Goal: Information Seeking & Learning: Learn about a topic

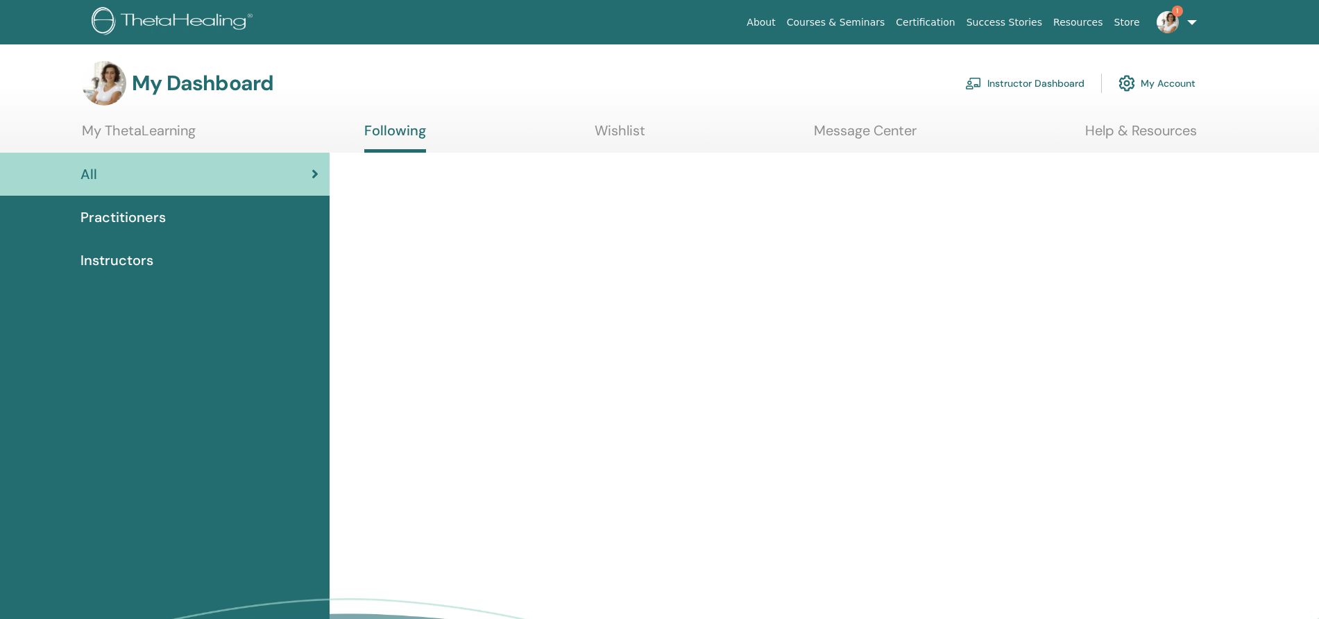
click at [1028, 82] on link "Instructor Dashboard" at bounding box center [1024, 83] width 119 height 31
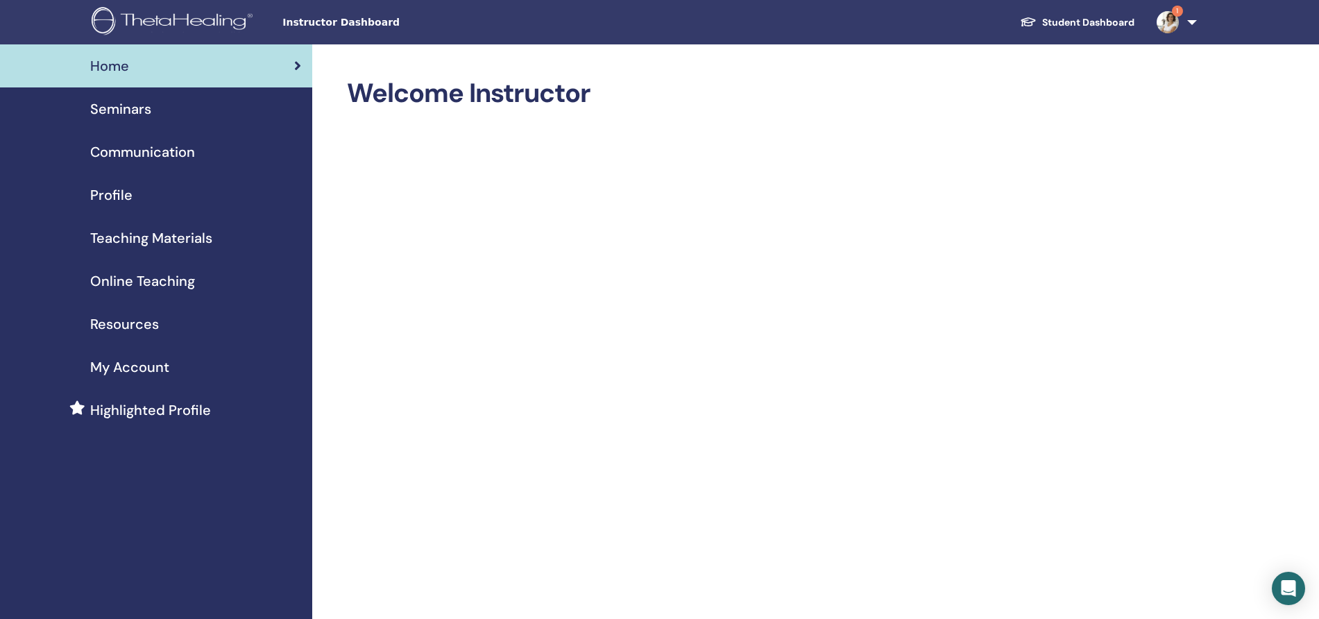
click at [133, 107] on span "Seminars" at bounding box center [120, 109] width 61 height 21
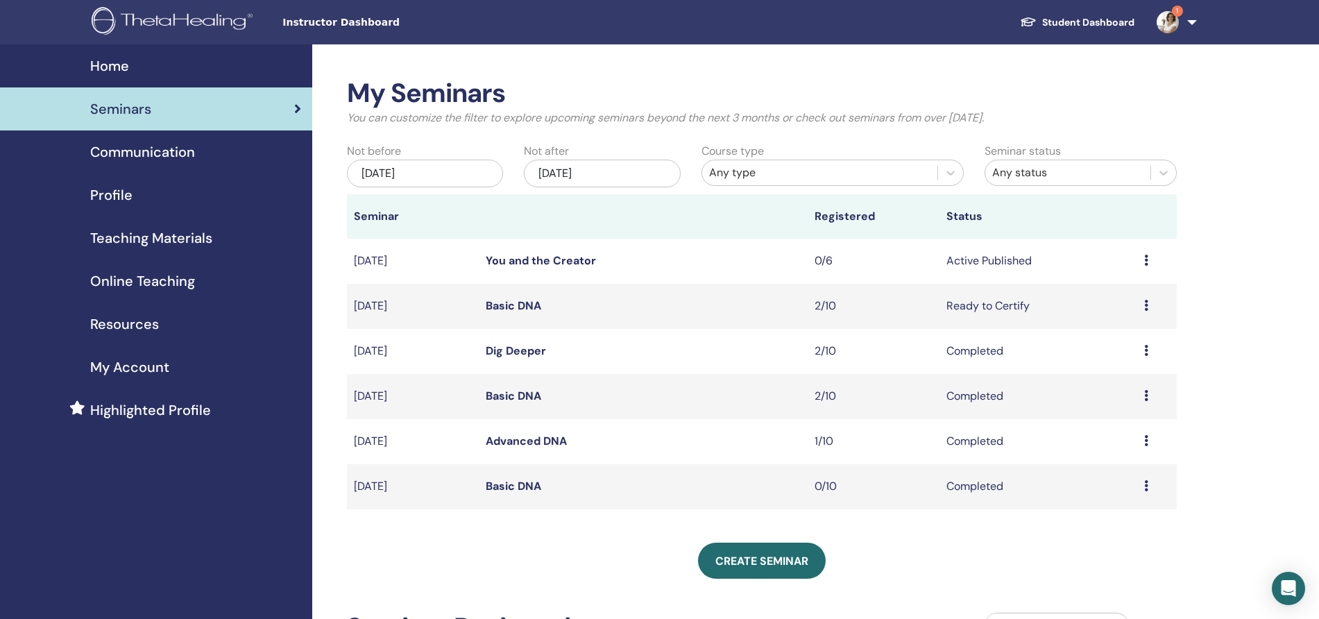
click at [507, 269] on td "You and the Creator" at bounding box center [644, 261] width 330 height 45
click at [507, 265] on link "You and the Creator" at bounding box center [541, 260] width 110 height 15
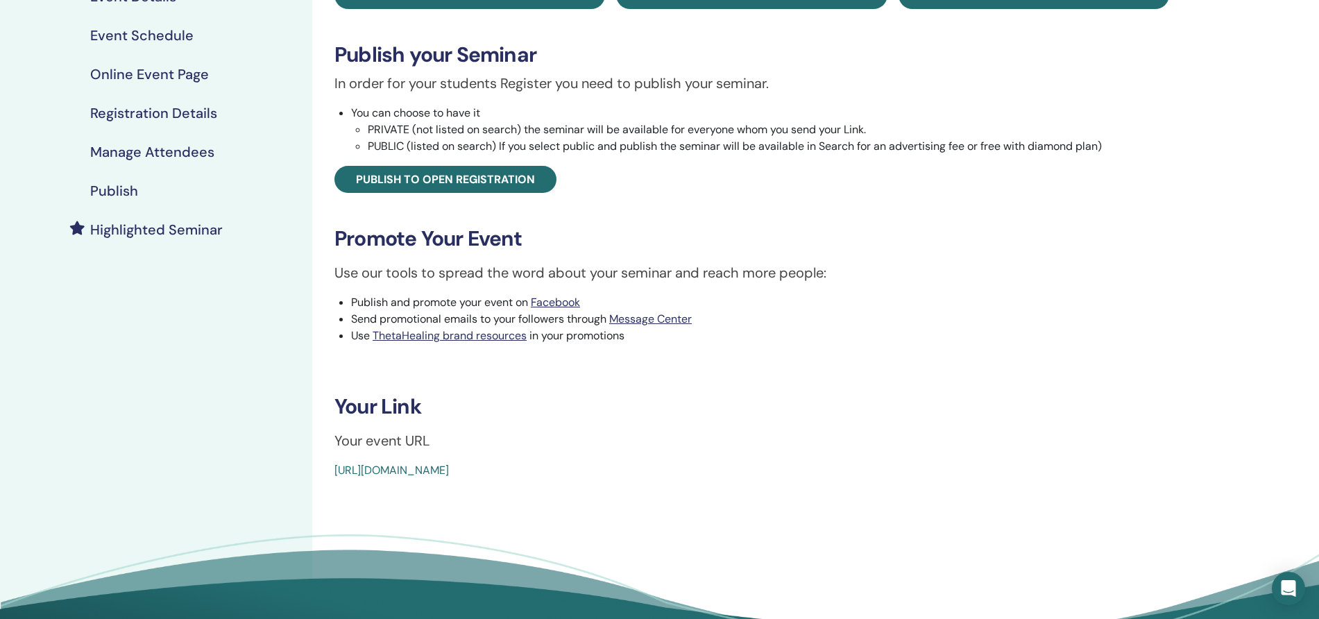
scroll to position [289, 0]
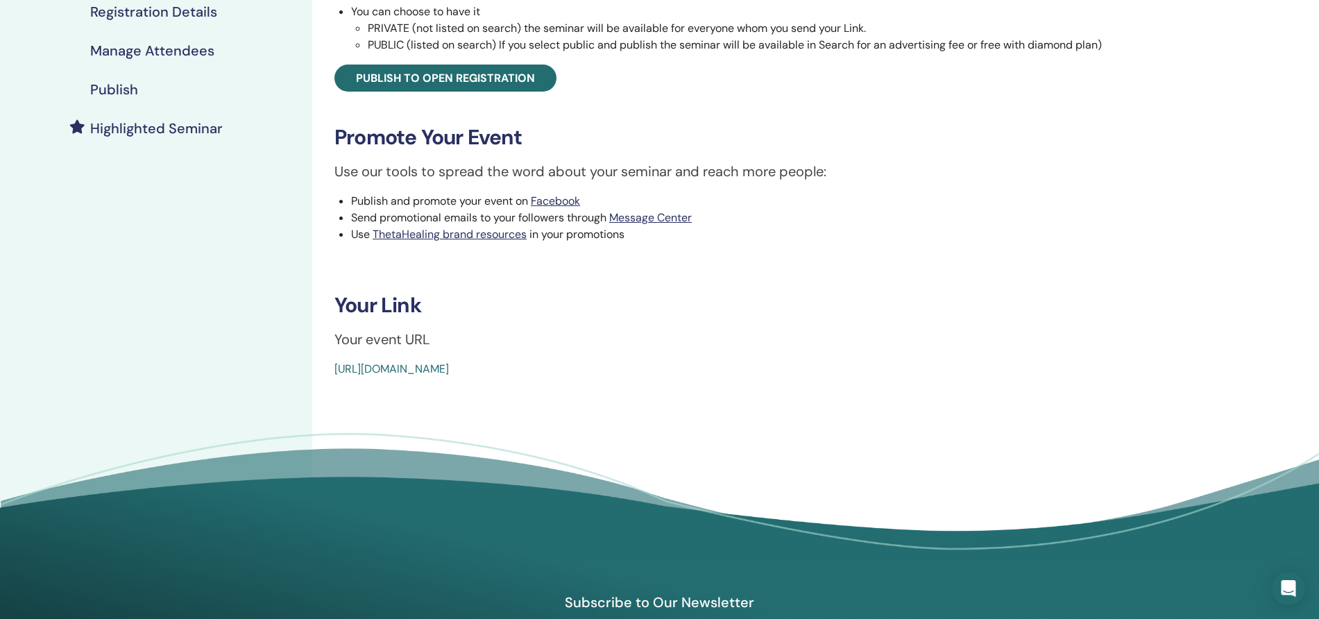
drag, startPoint x: 660, startPoint y: 370, endPoint x: 302, endPoint y: 379, distance: 358.2
click at [300, 378] on div "My Seminars You and the Creator September 24, 2025 Event Details Event Schedule…" at bounding box center [659, 163] width 1319 height 817
click at [644, 369] on div "https://www.thetahealing.com/seminar-377712-details.html" at bounding box center [682, 369] width 696 height 17
click at [1219, 60] on div "My Seminars You and the Creator September 24, 2025 Event Details Event Schedule…" at bounding box center [659, 163] width 1319 height 817
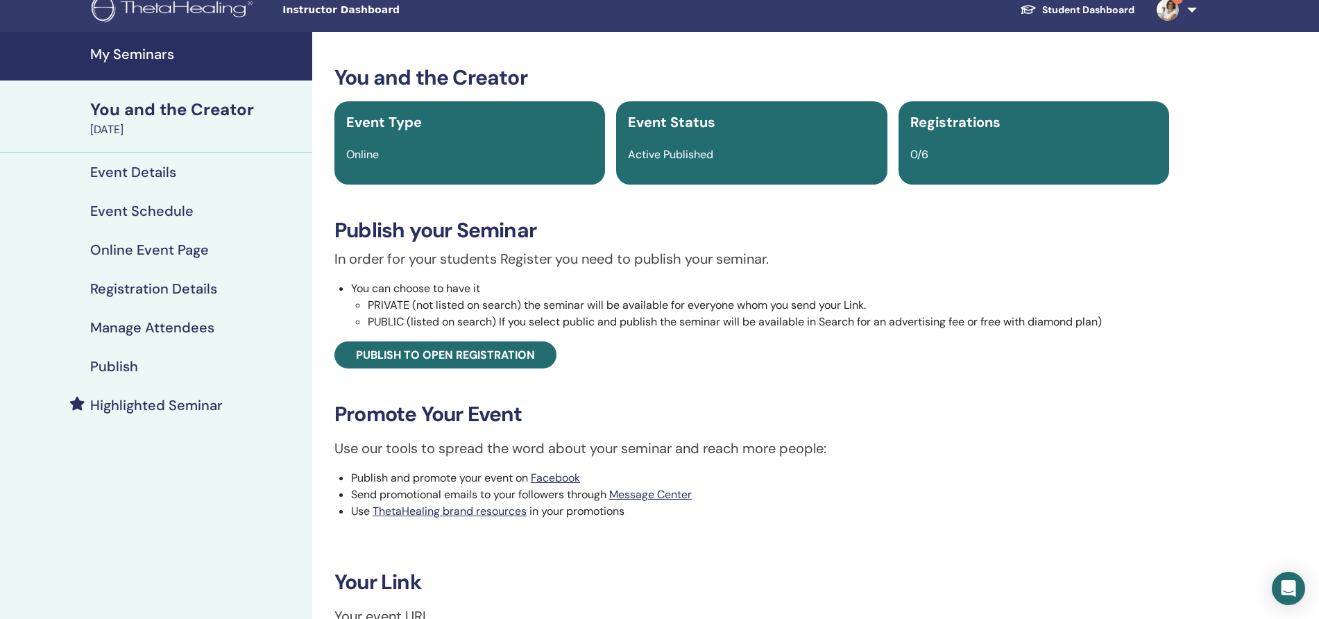
scroll to position [0, 0]
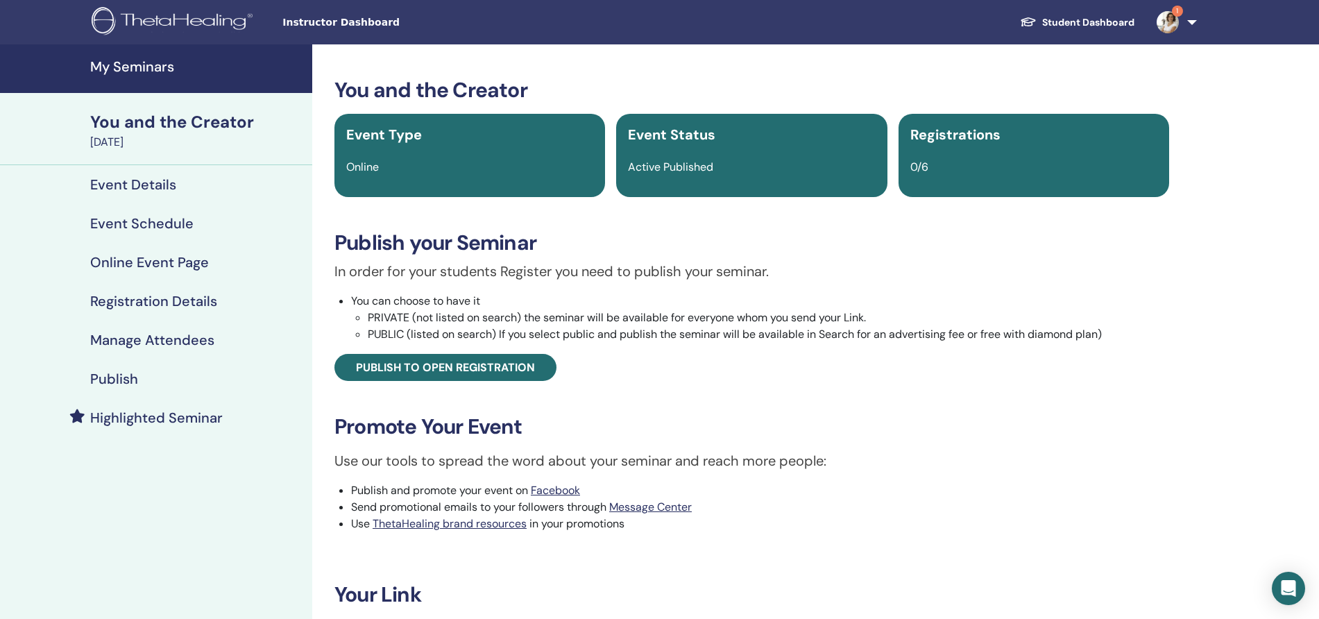
click at [155, 117] on div "You and the Creator" at bounding box center [197, 122] width 214 height 24
click at [164, 303] on h4 "Registration Details" at bounding box center [153, 301] width 127 height 17
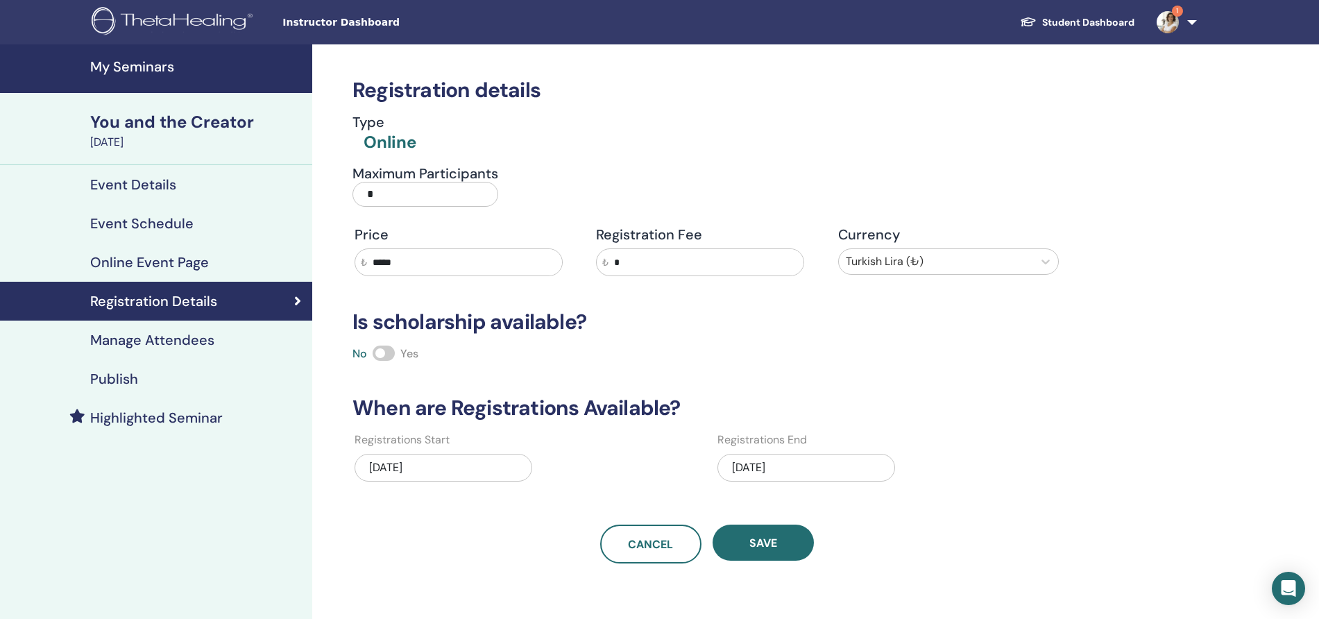
click at [151, 186] on h4 "Event Details" at bounding box center [133, 184] width 86 height 17
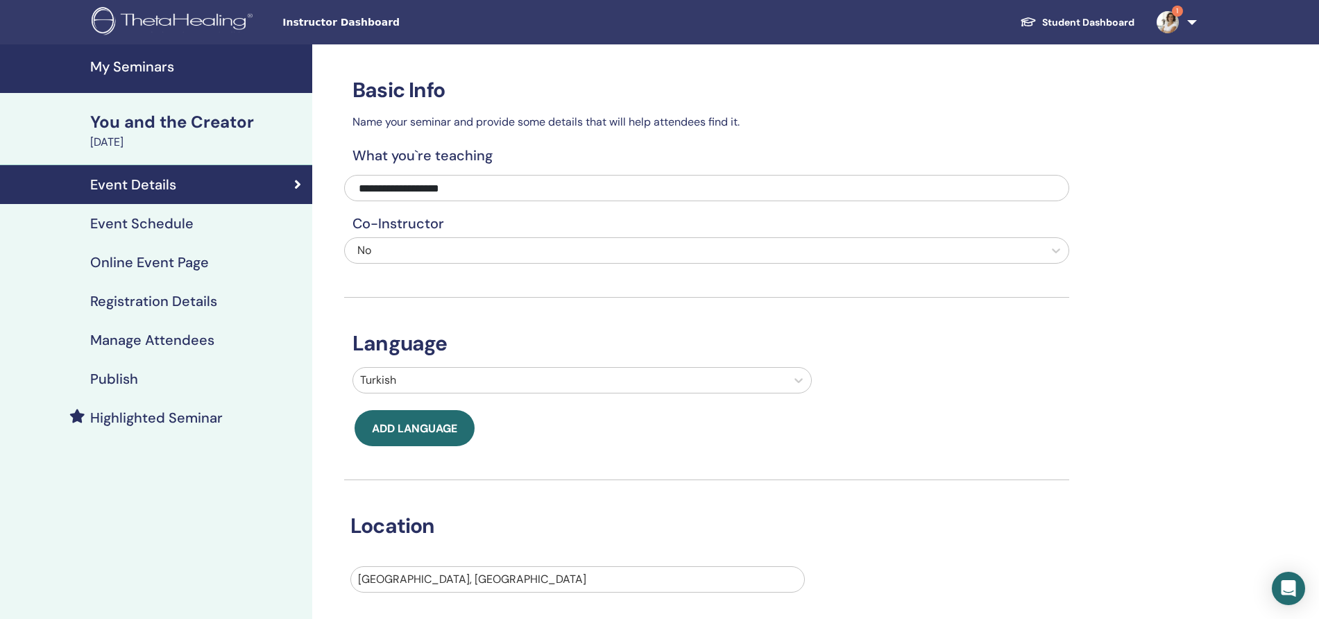
click at [162, 127] on div "You and the Creator" at bounding box center [197, 122] width 214 height 24
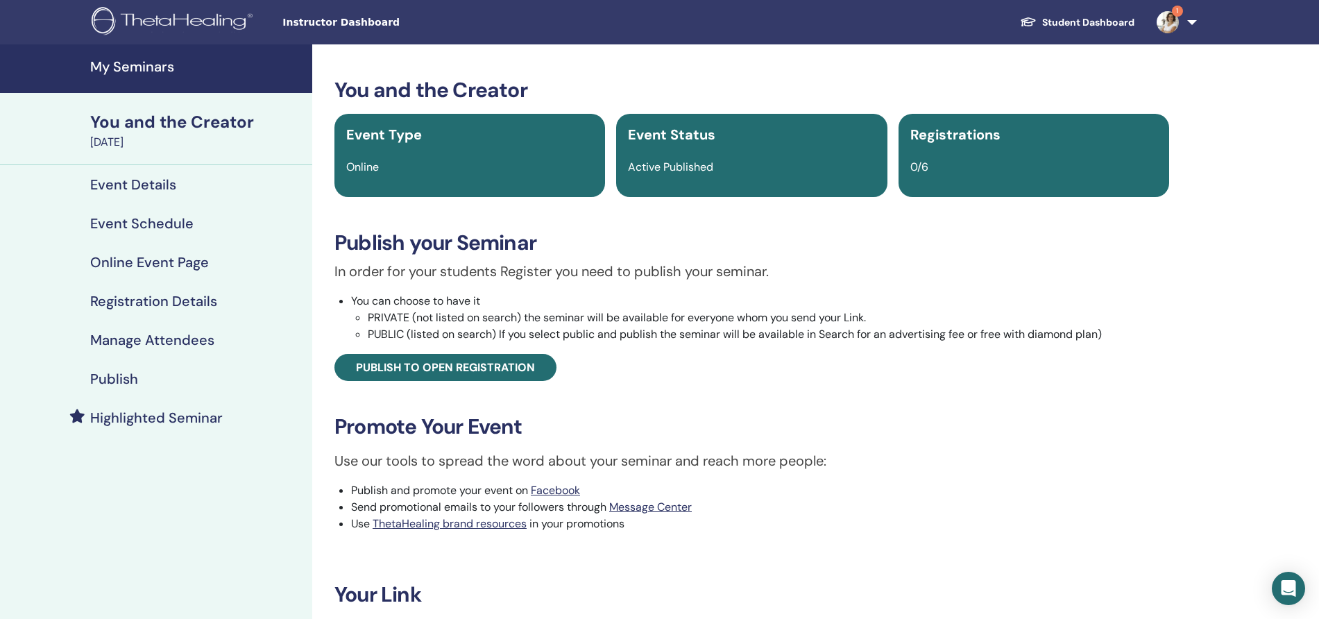
click at [146, 63] on h4 "My Seminars" at bounding box center [197, 66] width 214 height 17
